Goal: Navigation & Orientation: Find specific page/section

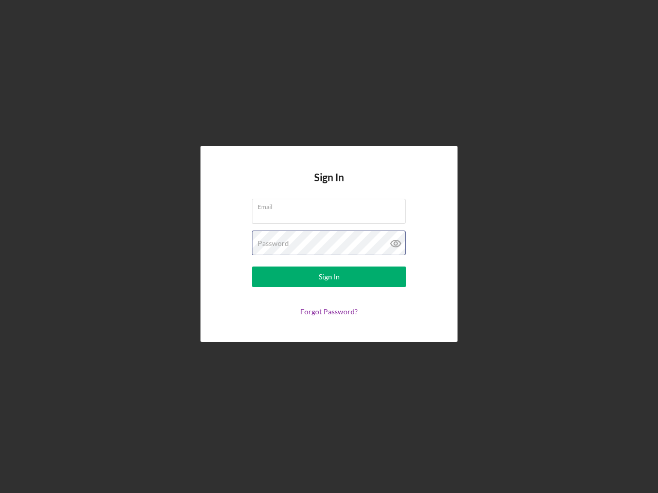
click at [329, 247] on div "Password" at bounding box center [329, 244] width 154 height 26
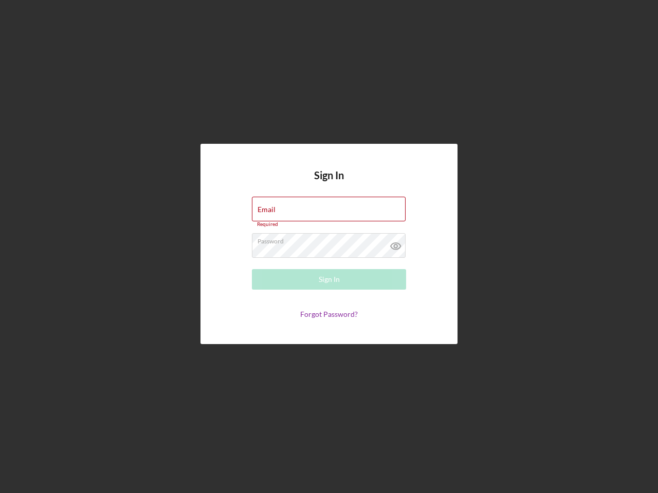
click at [396, 244] on icon at bounding box center [396, 246] width 26 height 26
